Goal: Information Seeking & Learning: Learn about a topic

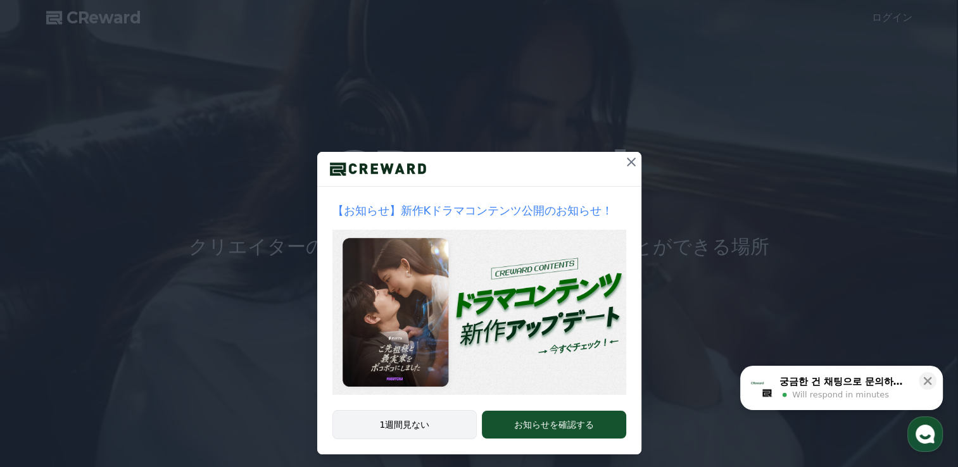
click at [361, 429] on button "1週間見ない" at bounding box center [404, 424] width 145 height 29
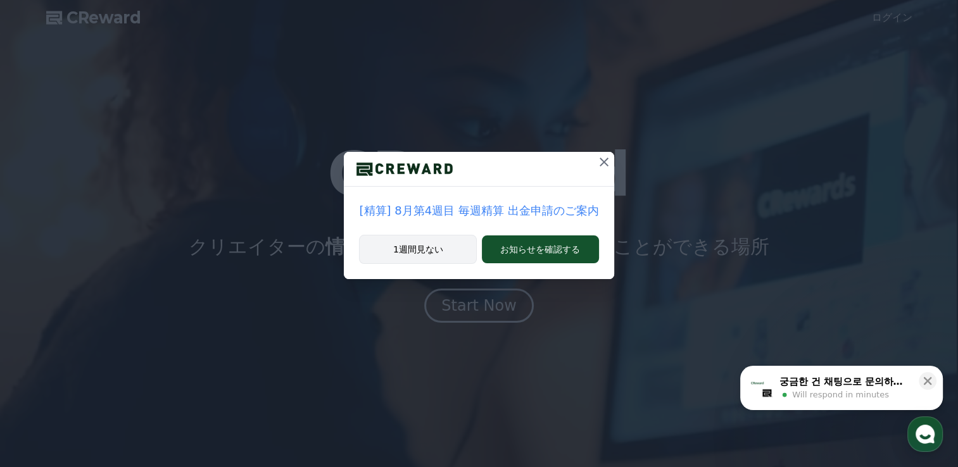
click at [441, 254] on button "1週間見ない" at bounding box center [418, 249] width 118 height 29
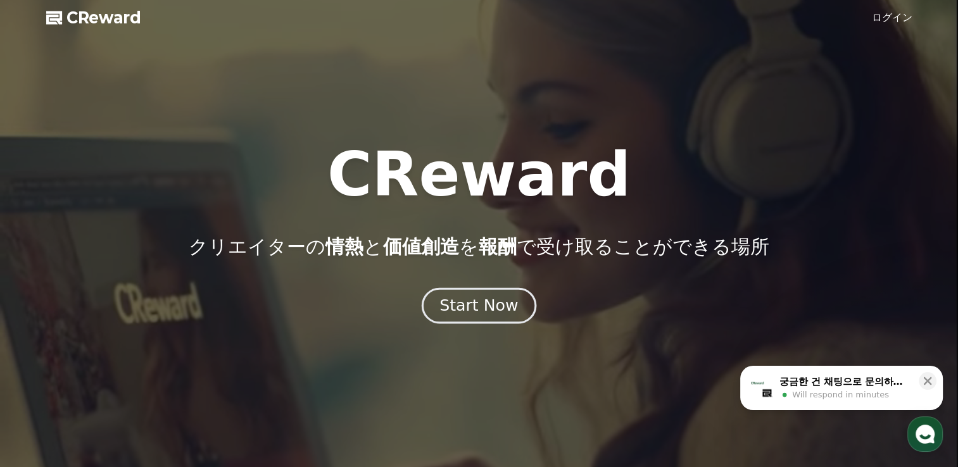
click at [445, 304] on div "Start Now" at bounding box center [478, 306] width 78 height 22
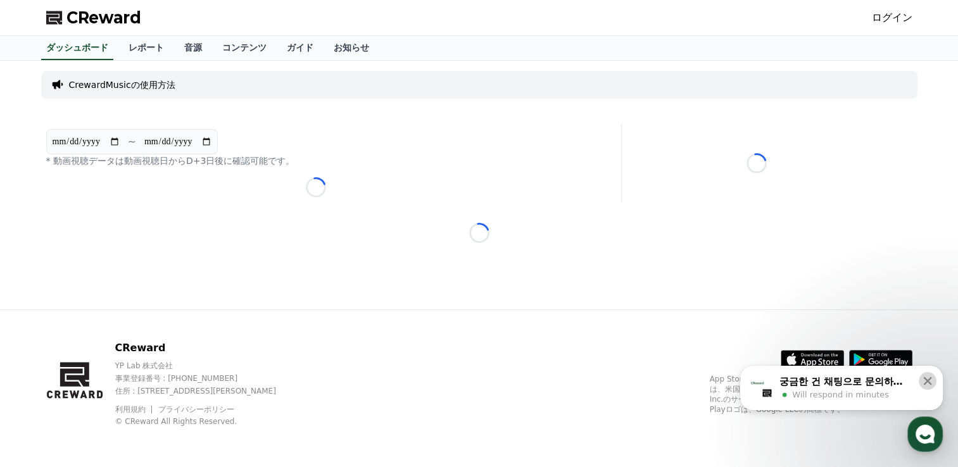
click at [930, 382] on icon at bounding box center [927, 381] width 13 height 13
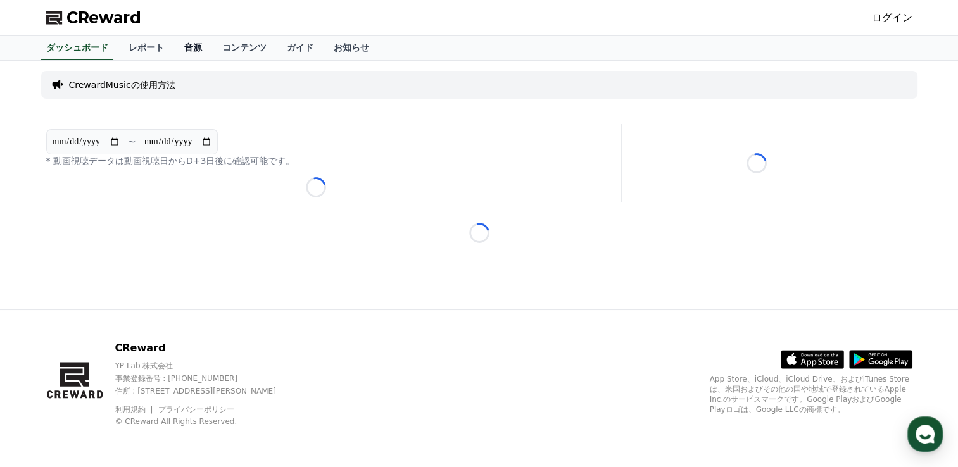
click at [174, 52] on link "音源" at bounding box center [193, 48] width 38 height 24
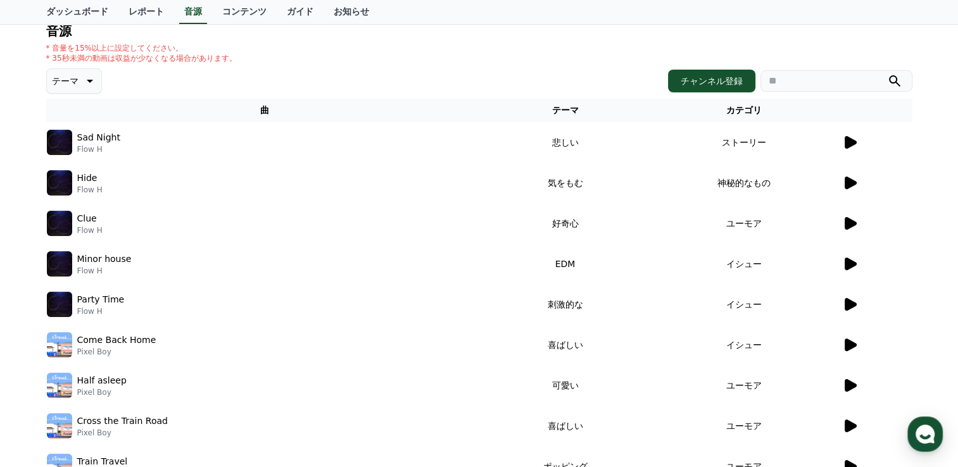
scroll to position [127, 0]
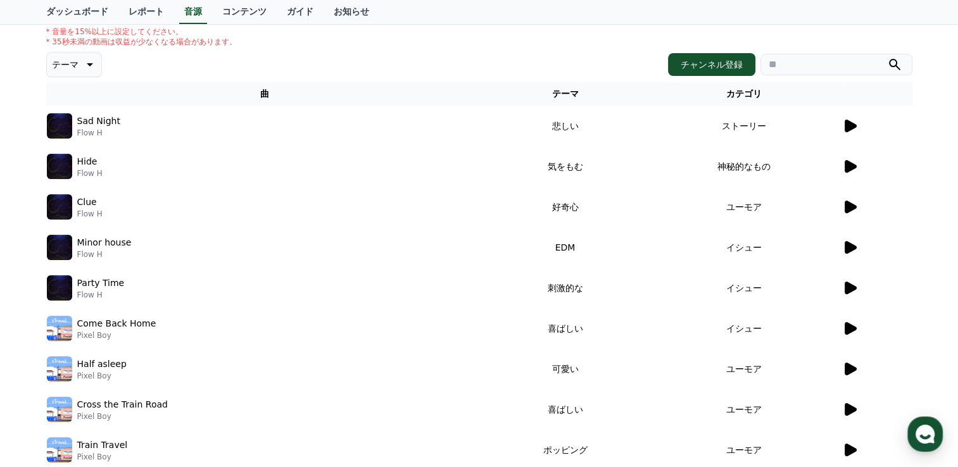
click at [844, 327] on icon at bounding box center [850, 328] width 12 height 13
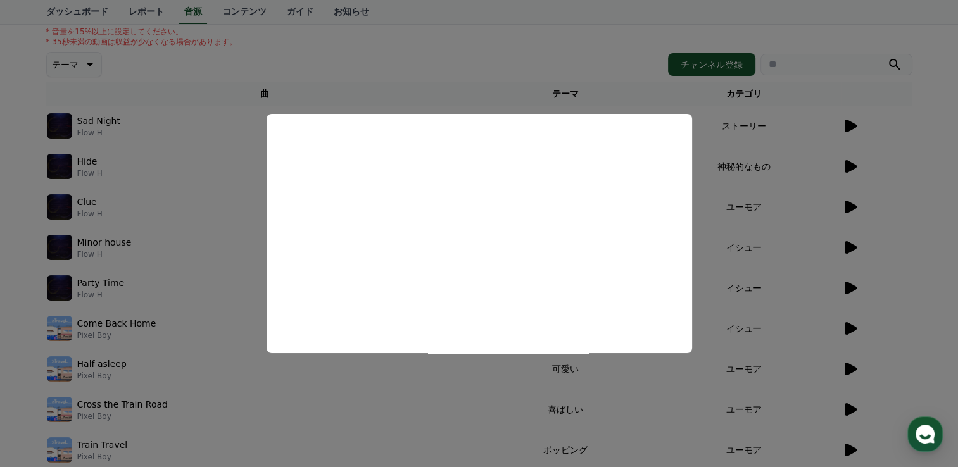
click at [848, 368] on button "close modal" at bounding box center [479, 233] width 958 height 467
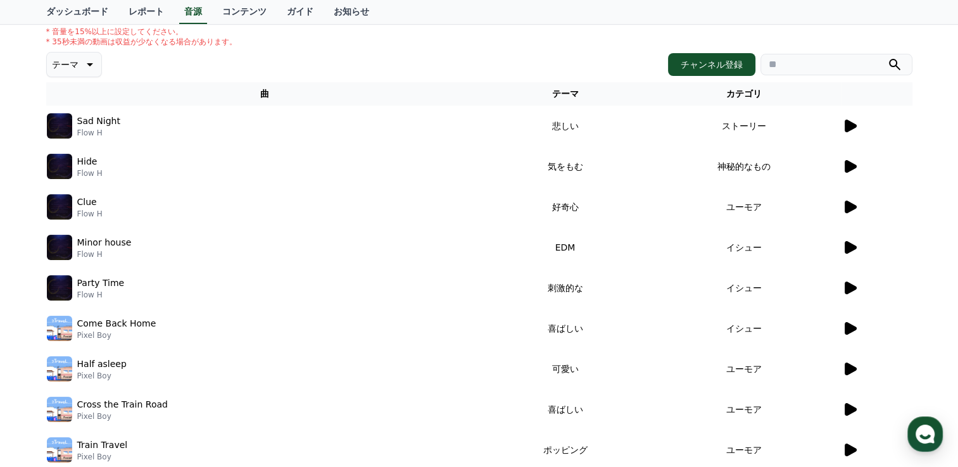
click at [848, 368] on icon at bounding box center [850, 369] width 12 height 13
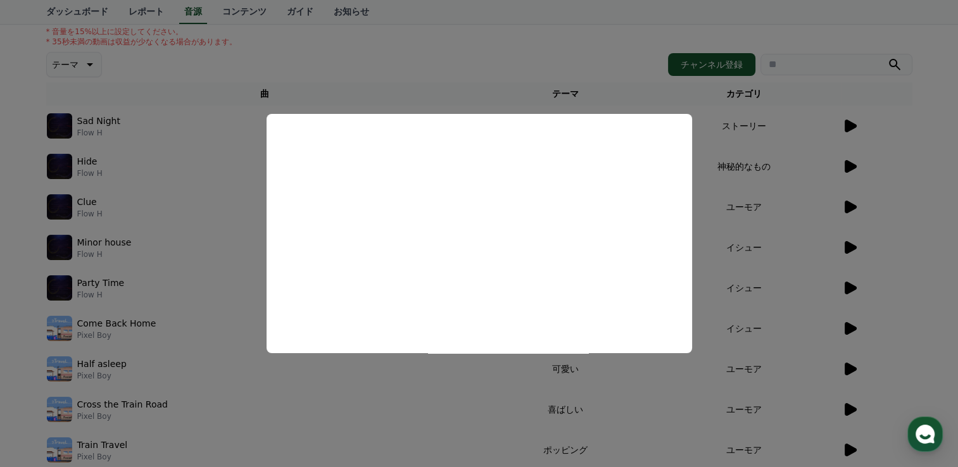
click at [845, 411] on button "close modal" at bounding box center [479, 233] width 958 height 467
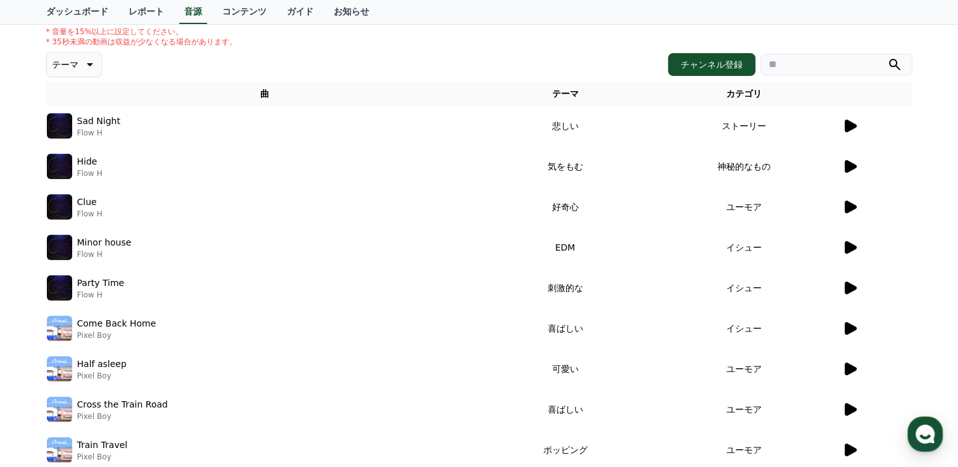
click at [845, 411] on icon at bounding box center [850, 409] width 12 height 13
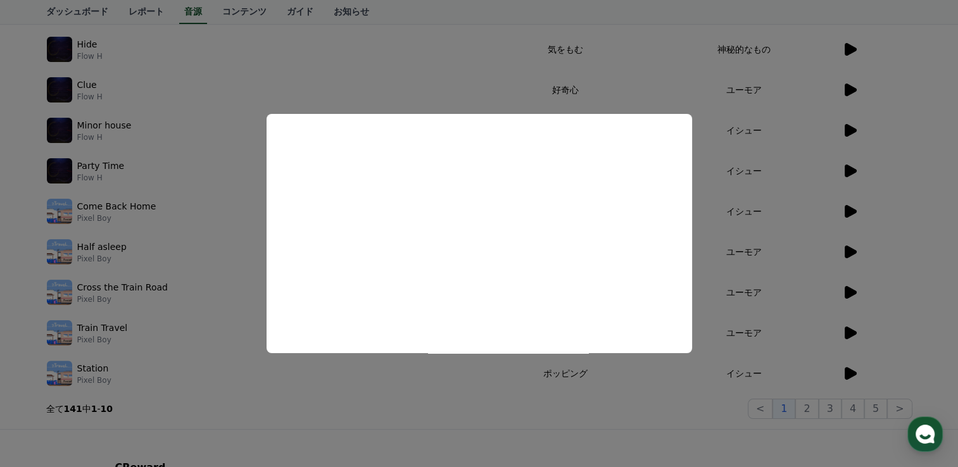
scroll to position [253, 0]
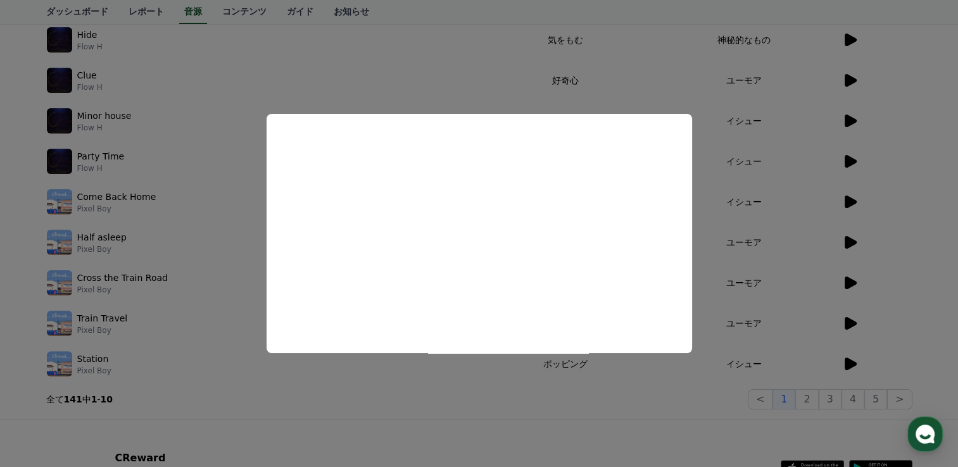
click at [847, 326] on button "close modal" at bounding box center [479, 233] width 958 height 467
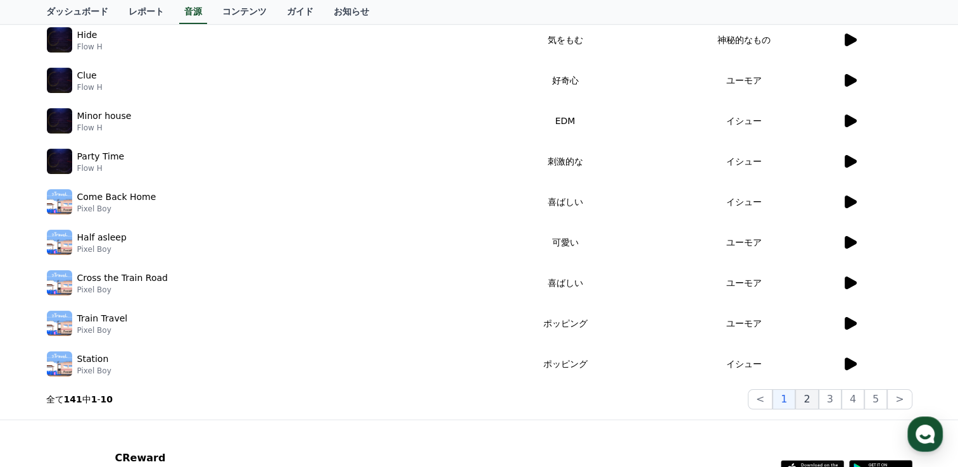
click at [817, 401] on button "2" at bounding box center [806, 399] width 23 height 20
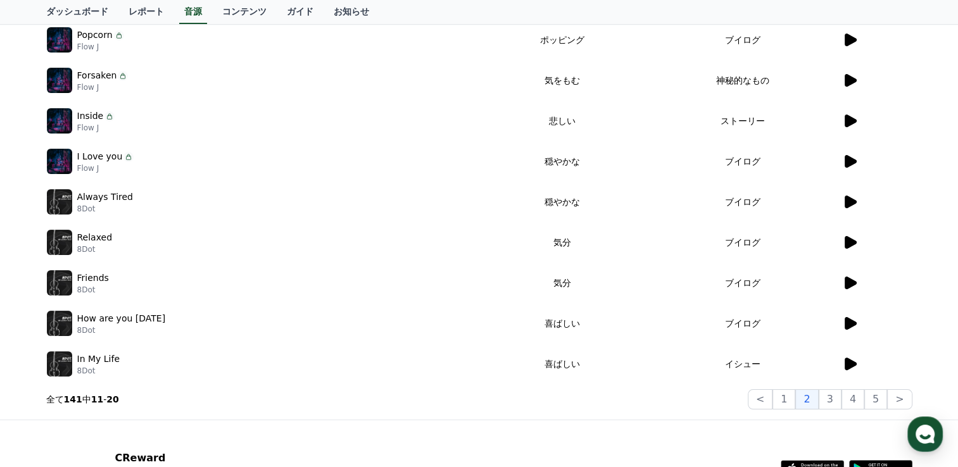
click at [851, 325] on icon at bounding box center [850, 323] width 12 height 13
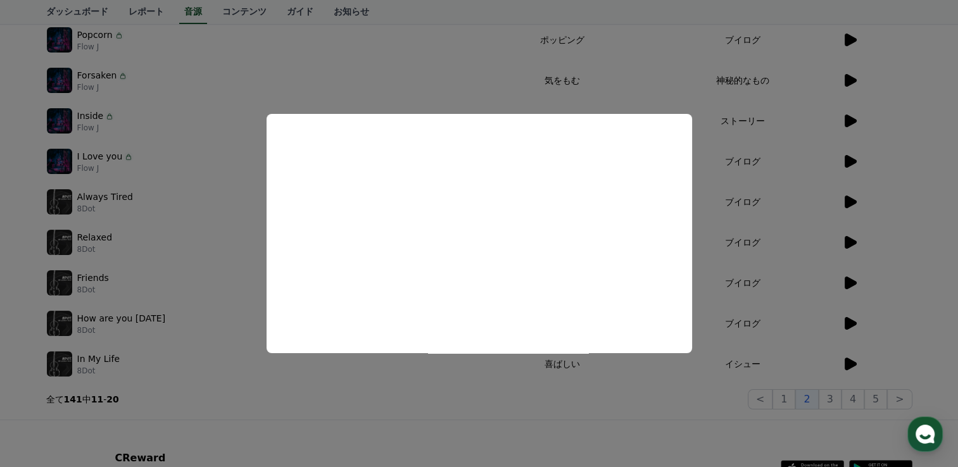
click at [845, 365] on button "close modal" at bounding box center [479, 233] width 958 height 467
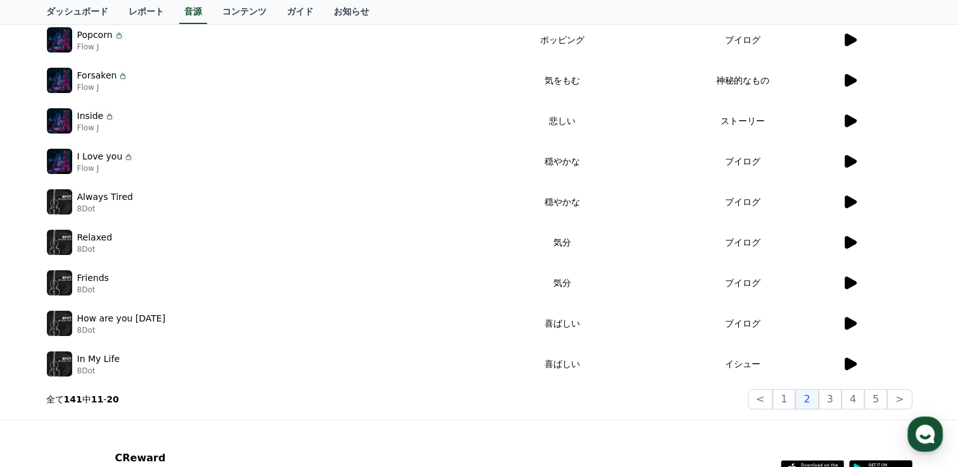
click at [846, 365] on icon at bounding box center [850, 364] width 12 height 13
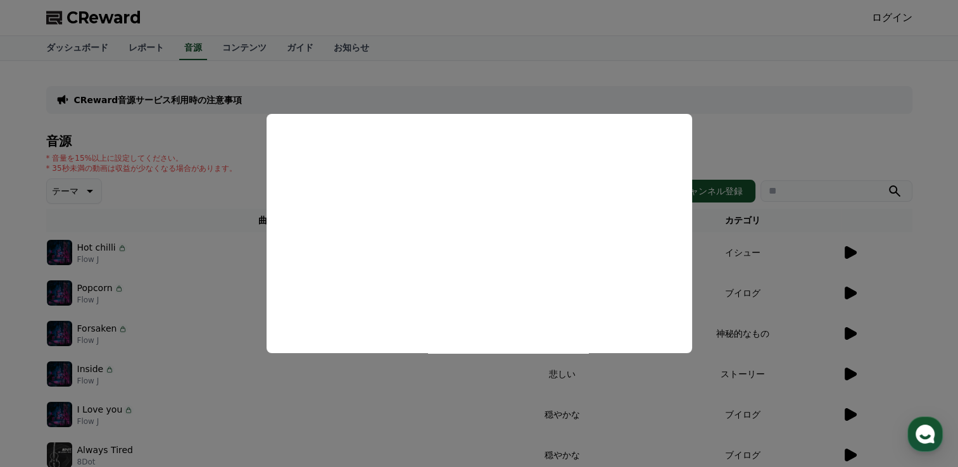
click at [264, 49] on button "close modal" at bounding box center [479, 233] width 958 height 467
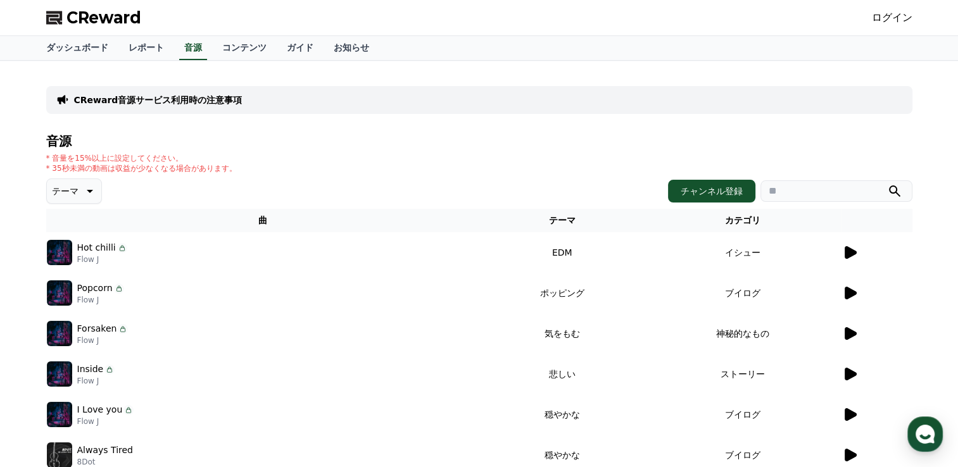
click at [277, 49] on link "ガイド" at bounding box center [300, 48] width 47 height 24
